Goal: Task Accomplishment & Management: Manage account settings

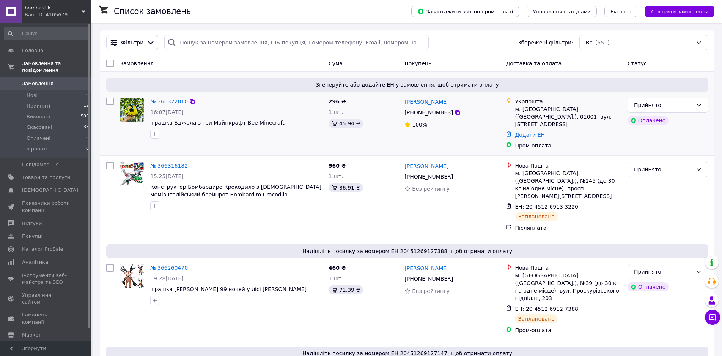
click at [413, 101] on link "[PERSON_NAME]" at bounding box center [427, 102] width 44 height 8
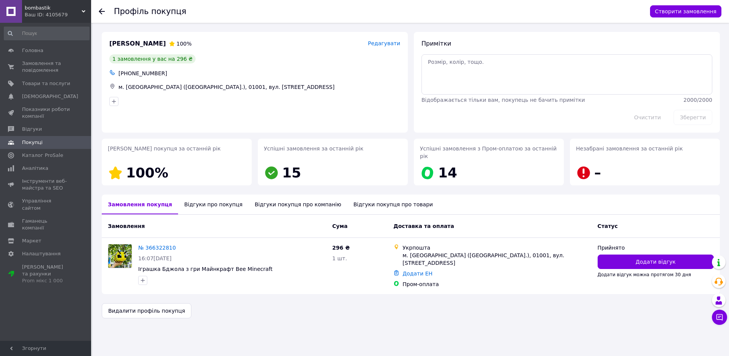
click at [203, 194] on div "Відгуки про покупця" at bounding box center [213, 204] width 70 height 20
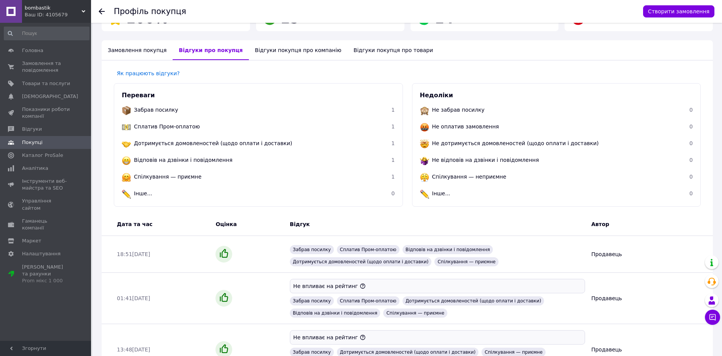
scroll to position [58, 0]
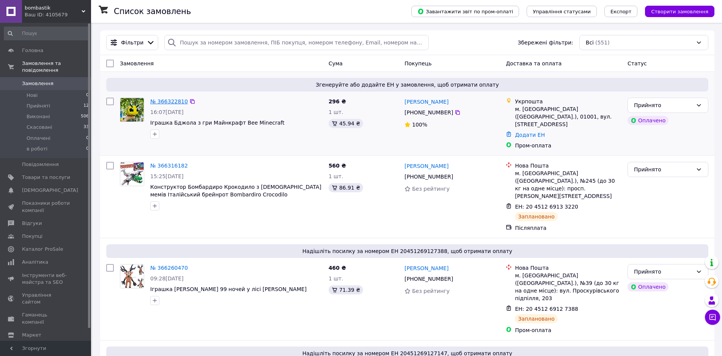
click at [167, 102] on link "№ 366322810" at bounding box center [169, 101] width 38 height 6
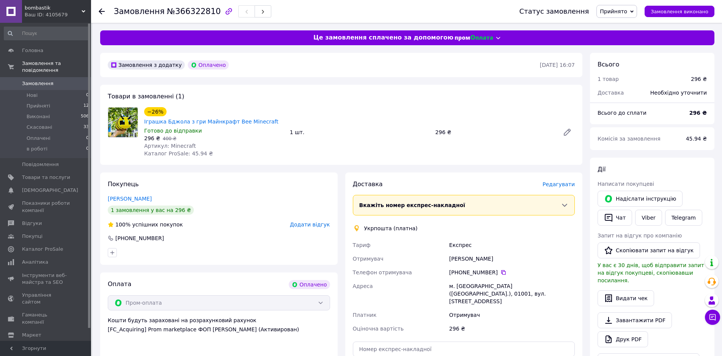
click at [566, 187] on span "Редагувати" at bounding box center [559, 184] width 32 height 6
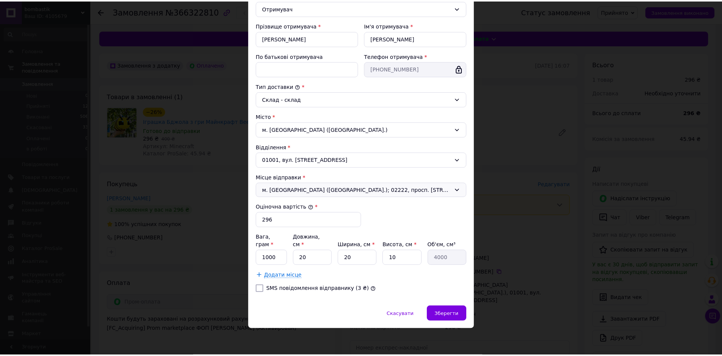
scroll to position [131, 0]
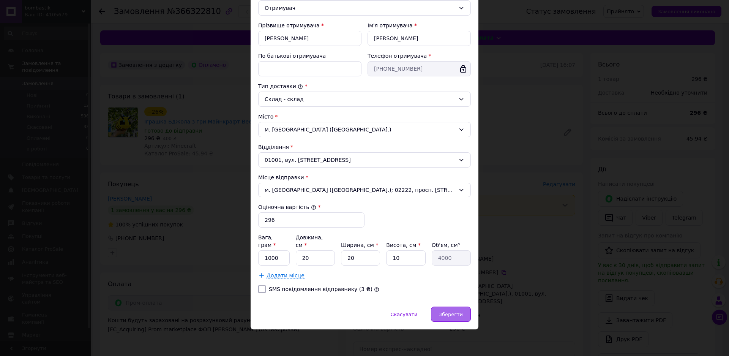
click at [454, 316] on span "Зберегти" at bounding box center [451, 314] width 24 height 6
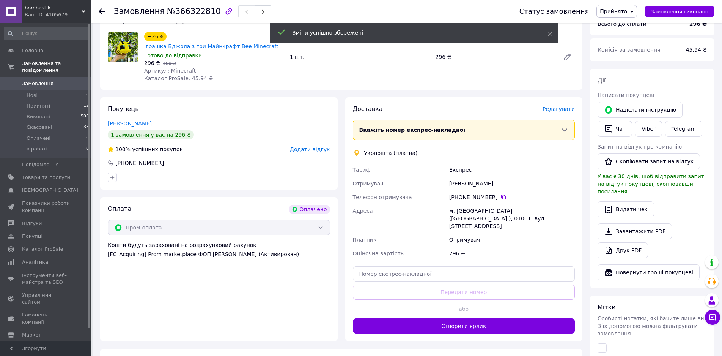
scroll to position [76, 0]
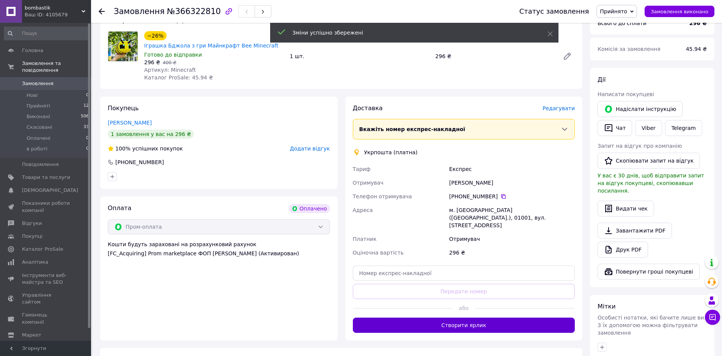
click at [450, 317] on button "Створити ярлик" at bounding box center [464, 324] width 222 height 15
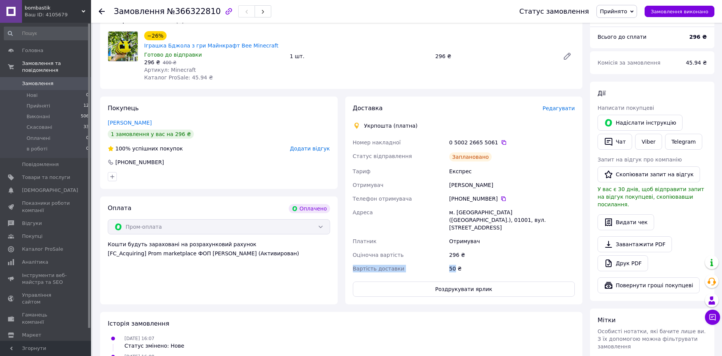
drag, startPoint x: 455, startPoint y: 262, endPoint x: 354, endPoint y: 260, distance: 101.7
click at [354, 260] on div "Номер накладної 0 5002 2665 5061   Статус відправлення Заплановано Тариф Експре…" at bounding box center [463, 205] width 225 height 140
copy div "Вартість доставки 50"
click at [81, 101] on li "Прийняті 12" at bounding box center [46, 106] width 93 height 11
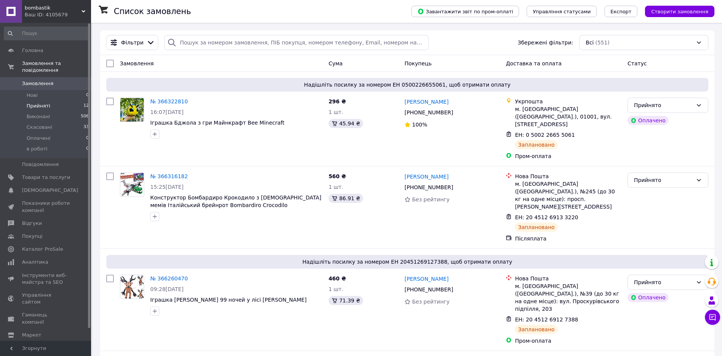
click at [83, 102] on span "12" at bounding box center [85, 105] width 5 height 7
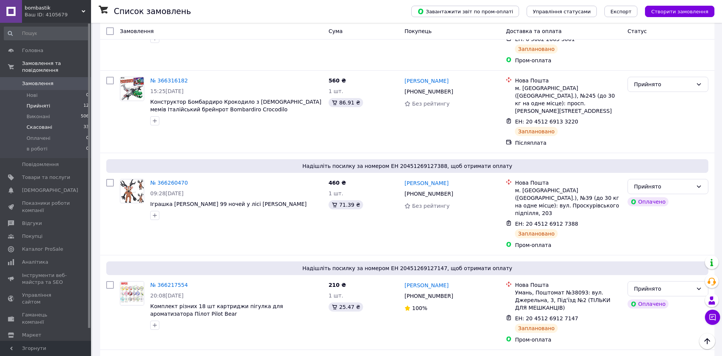
scroll to position [40, 0]
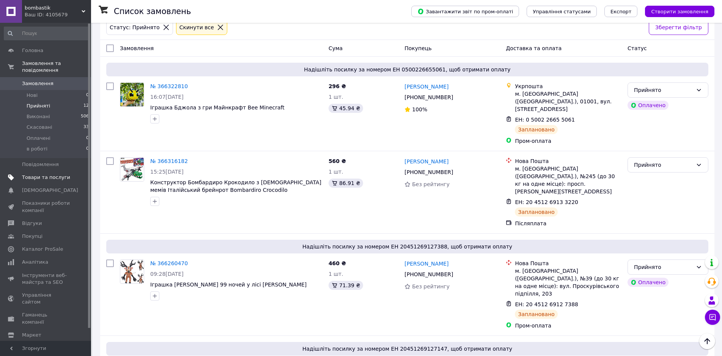
click at [65, 174] on span "Товари та послуги" at bounding box center [46, 177] width 48 height 7
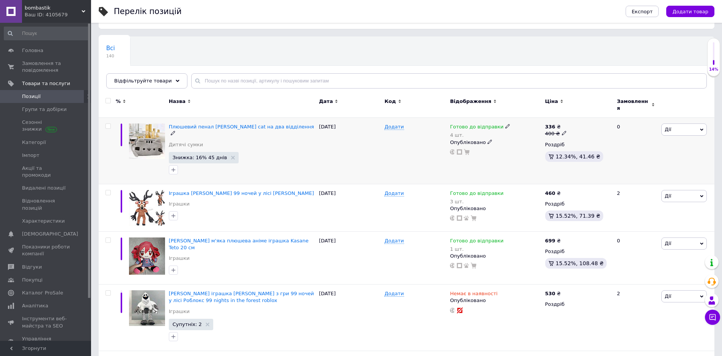
scroll to position [38, 0]
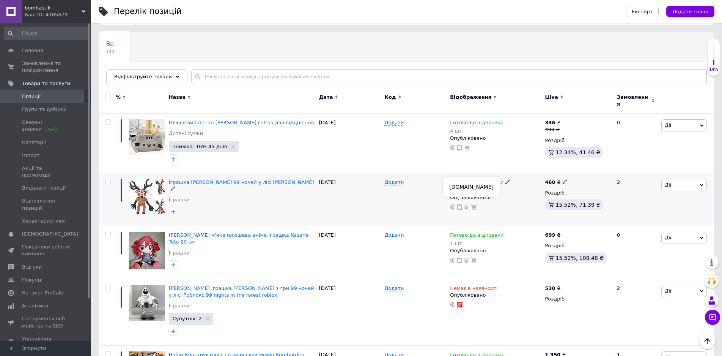
click at [460, 204] on icon at bounding box center [459, 206] width 5 height 5
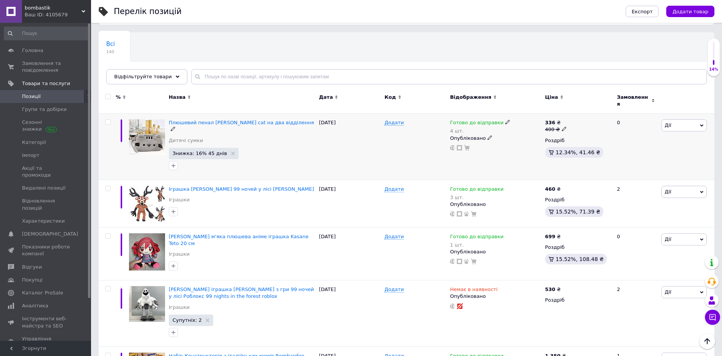
click at [277, 159] on div at bounding box center [242, 165] width 150 height 12
